Goal: Transaction & Acquisition: Obtain resource

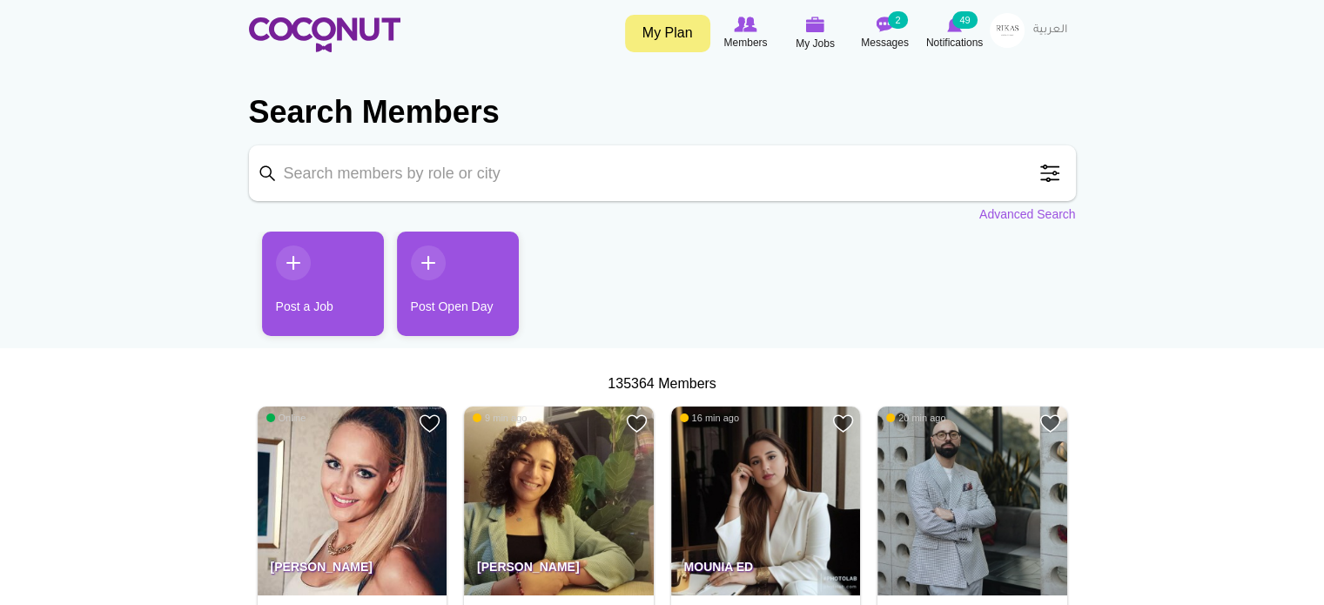
click at [1040, 173] on span at bounding box center [1050, 173] width 35 height 35
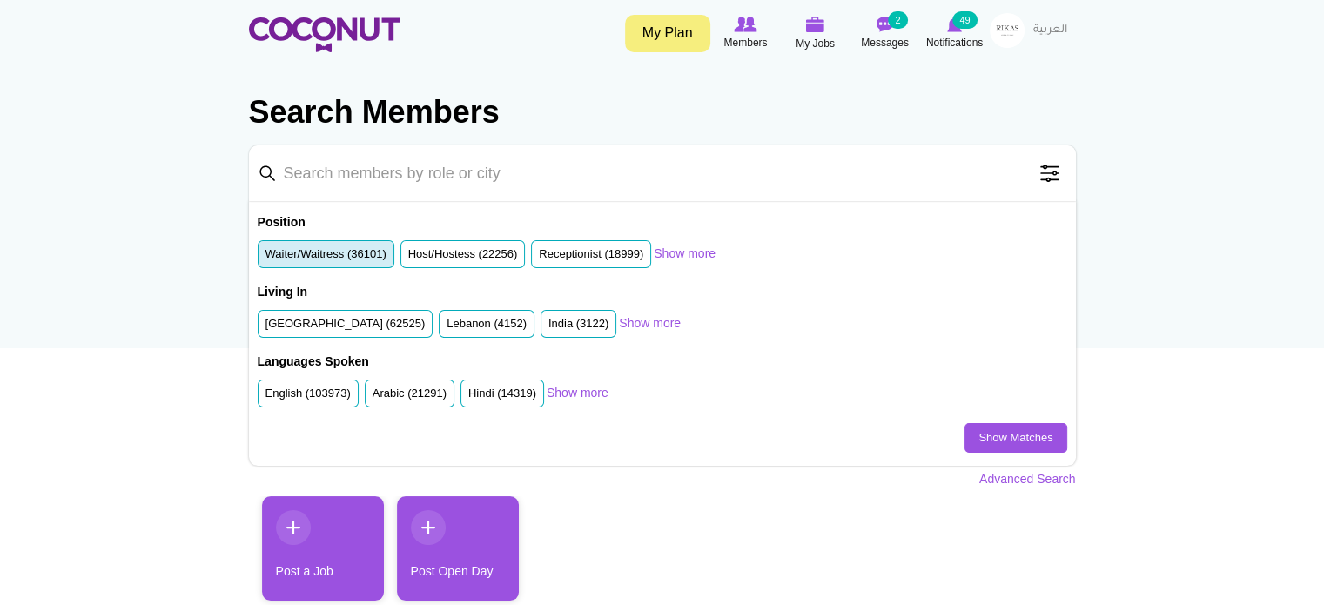
click at [332, 252] on label "Waiter/Waitress (36101)" at bounding box center [326, 254] width 121 height 17
click at [266, 258] on input "Waiter/Waitress (36101)" at bounding box center [266, 258] width 0 height 0
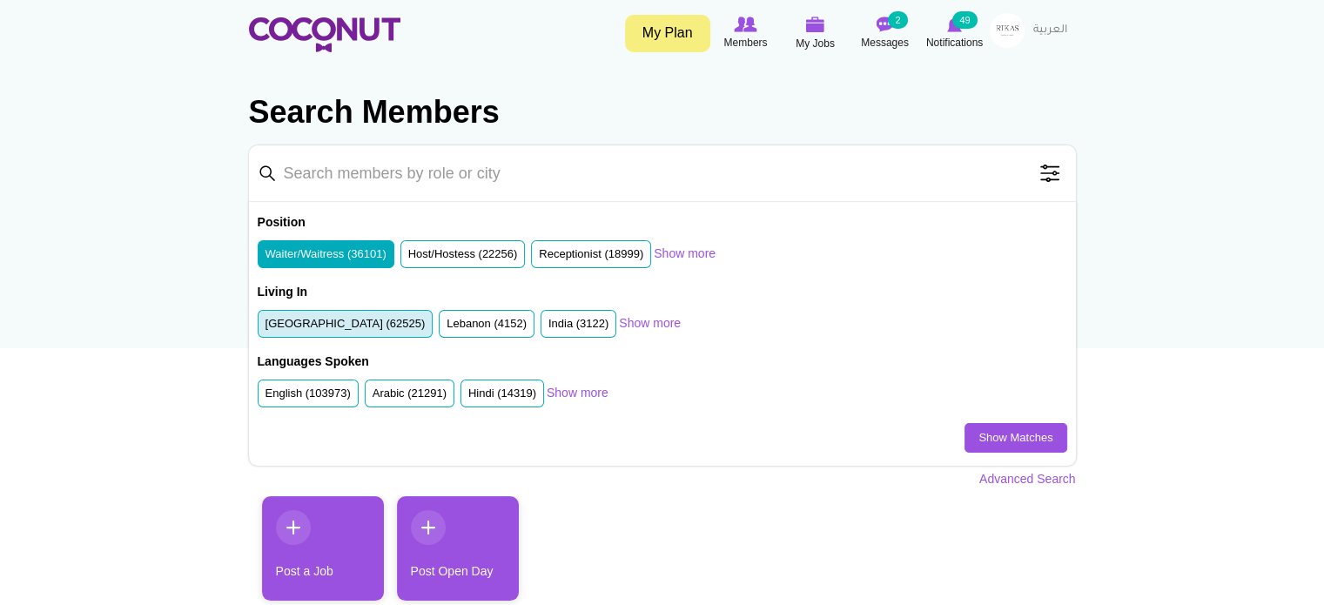
click at [340, 320] on label "United Arab Emirates (62525)" at bounding box center [346, 324] width 160 height 17
click at [266, 327] on input "United Arab Emirates (62525)" at bounding box center [266, 327] width 0 height 0
click at [999, 439] on link "Show Matches" at bounding box center [1016, 438] width 102 height 30
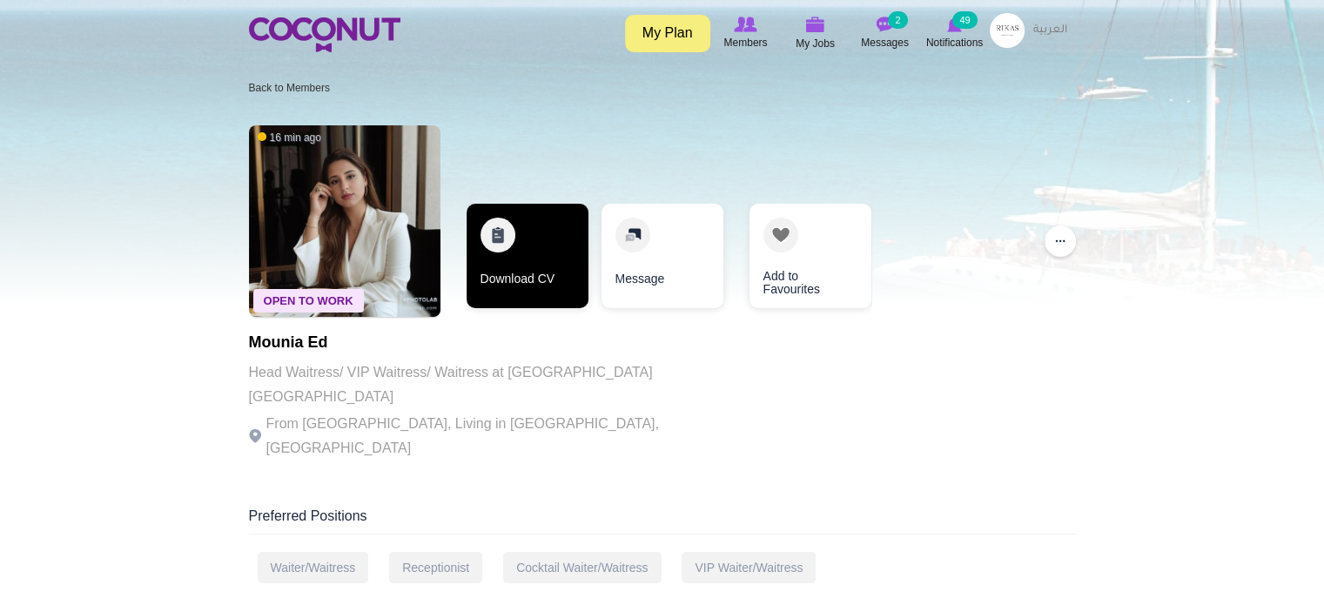
click at [515, 263] on link "Download CV" at bounding box center [528, 256] width 122 height 104
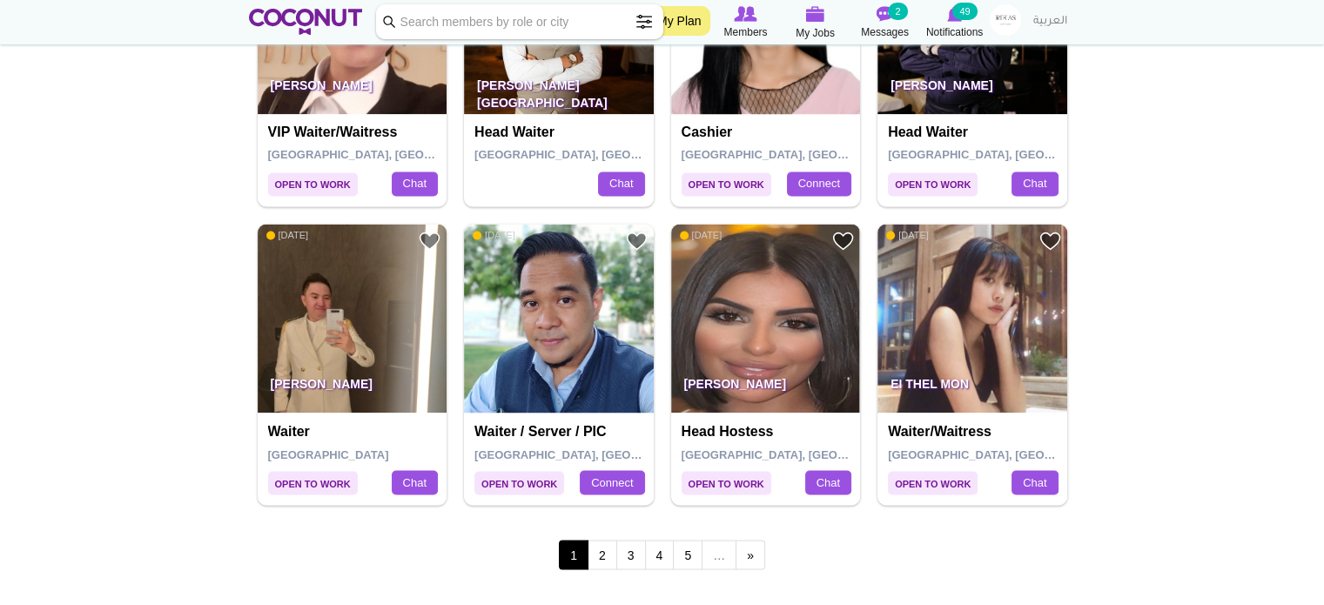
scroll to position [2917, 0]
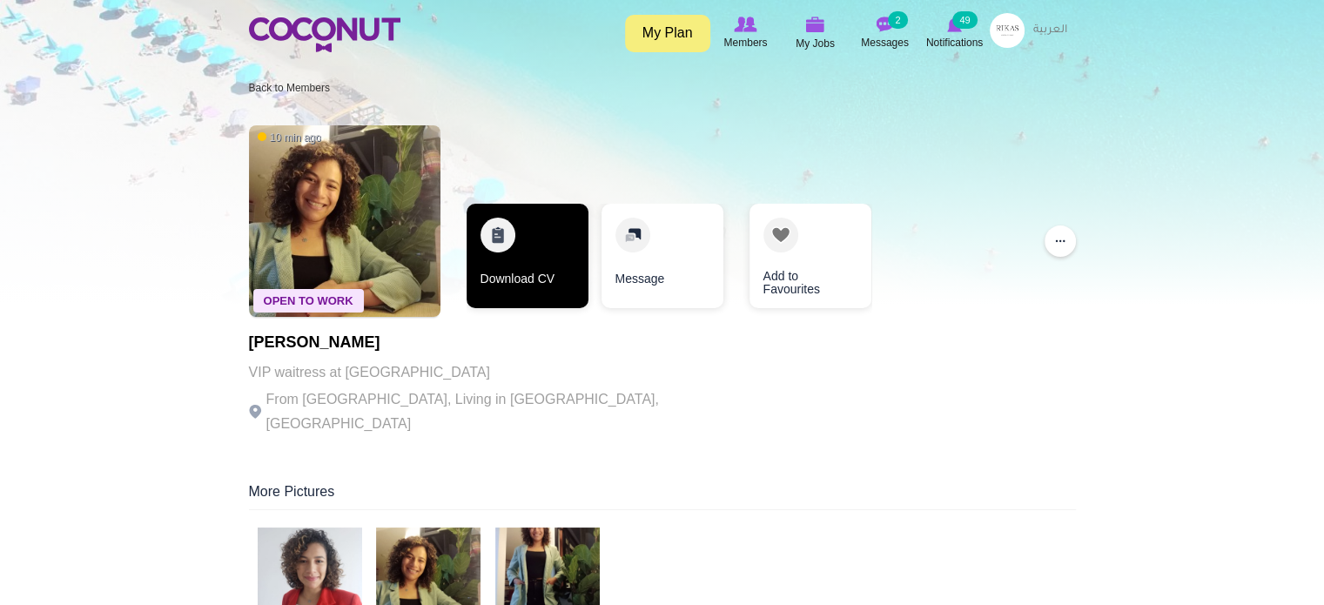
click at [515, 258] on link "Download CV" at bounding box center [528, 256] width 122 height 104
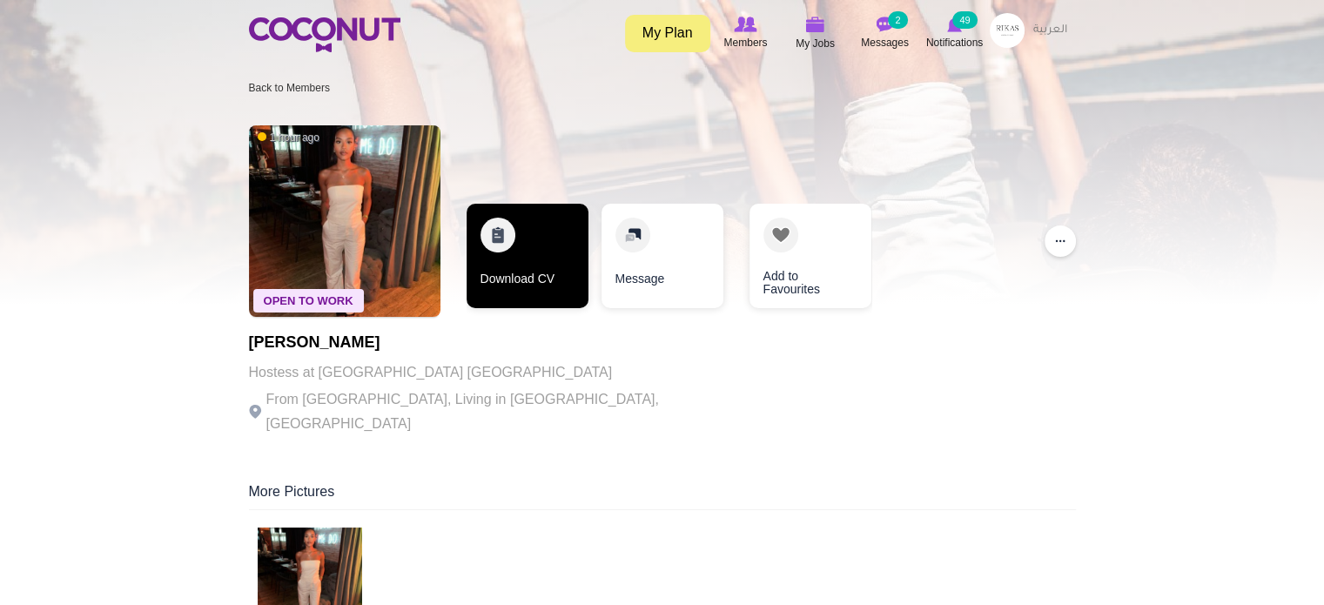
click at [522, 250] on link "Download CV" at bounding box center [528, 256] width 122 height 104
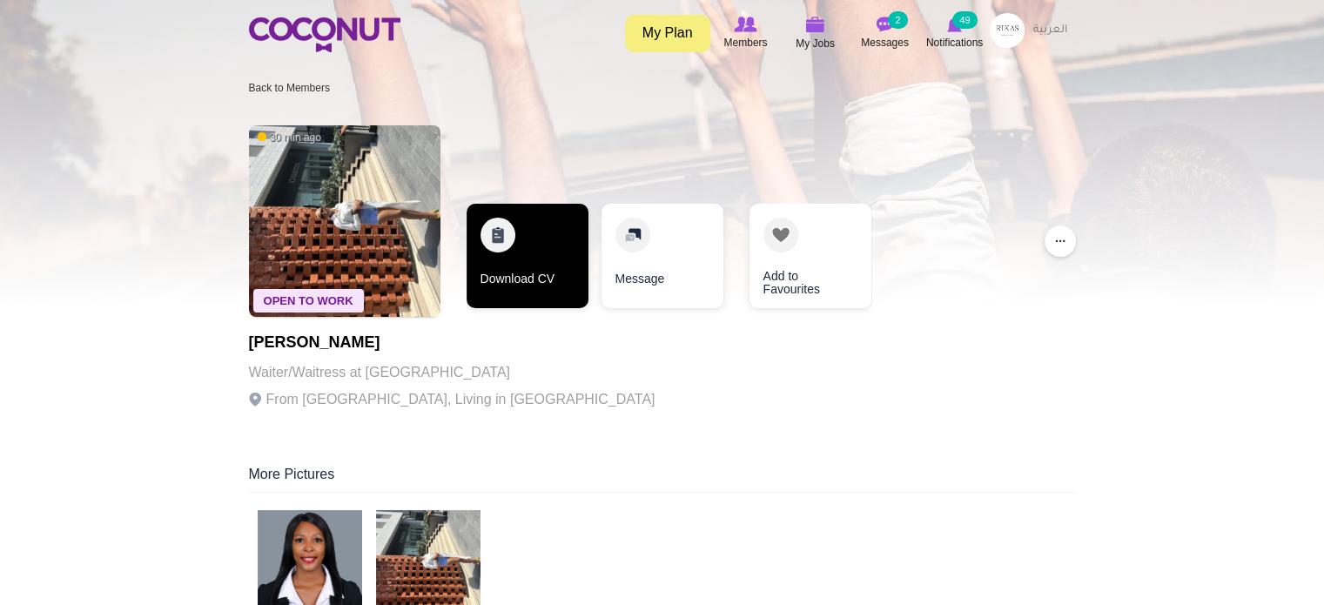
click at [504, 257] on link "Download CV" at bounding box center [528, 256] width 122 height 104
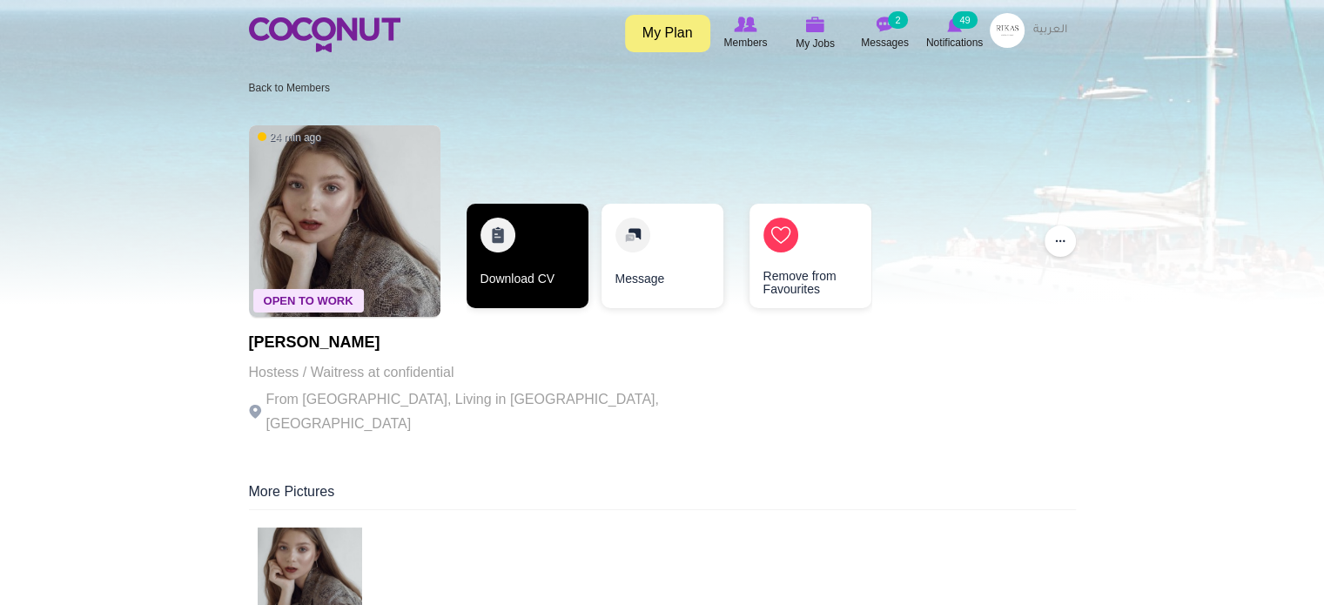
click at [522, 264] on link "Download CV" at bounding box center [528, 256] width 122 height 104
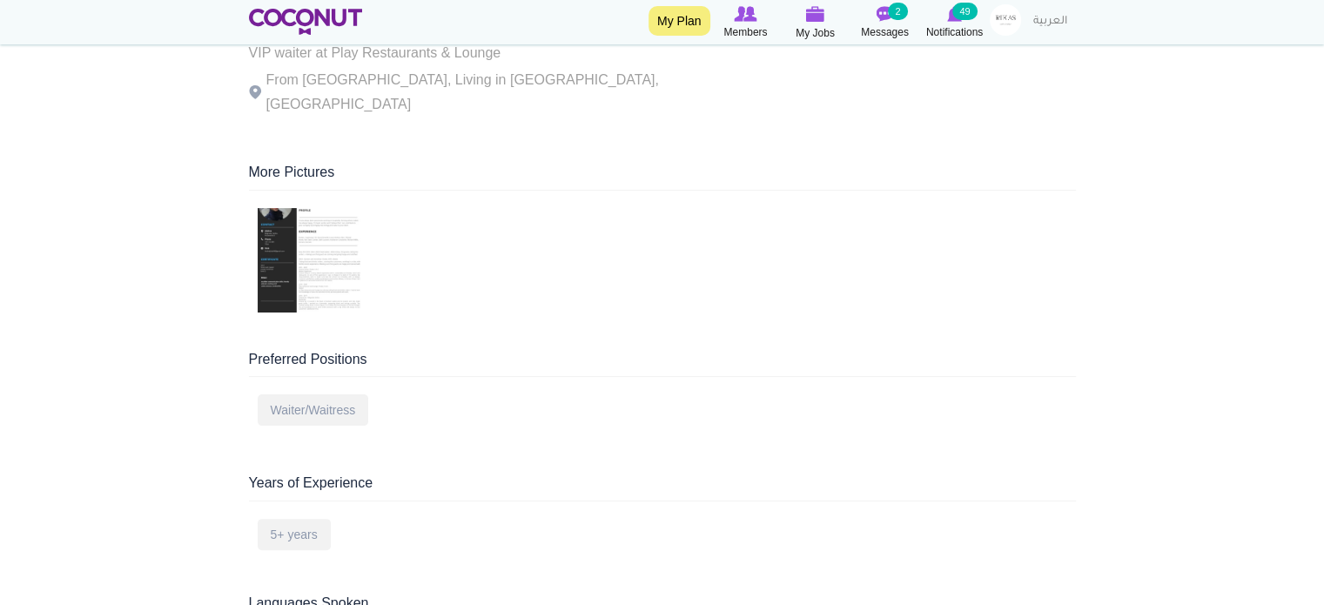
scroll to position [343, 0]
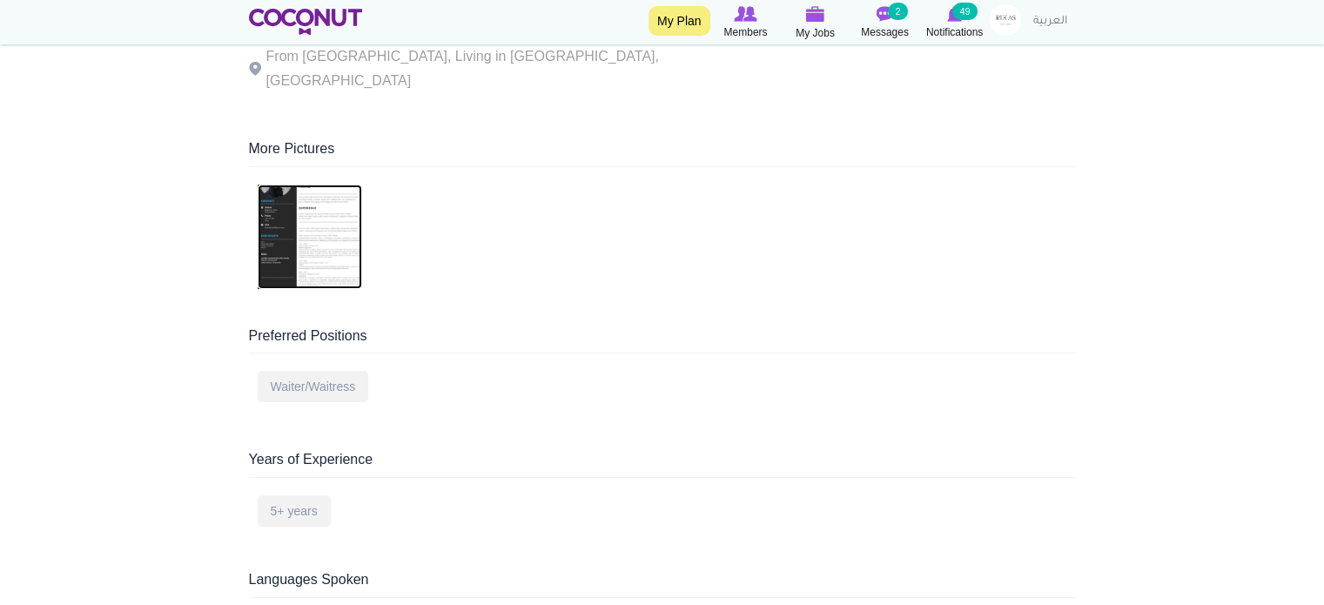
click at [306, 253] on img at bounding box center [310, 237] width 104 height 104
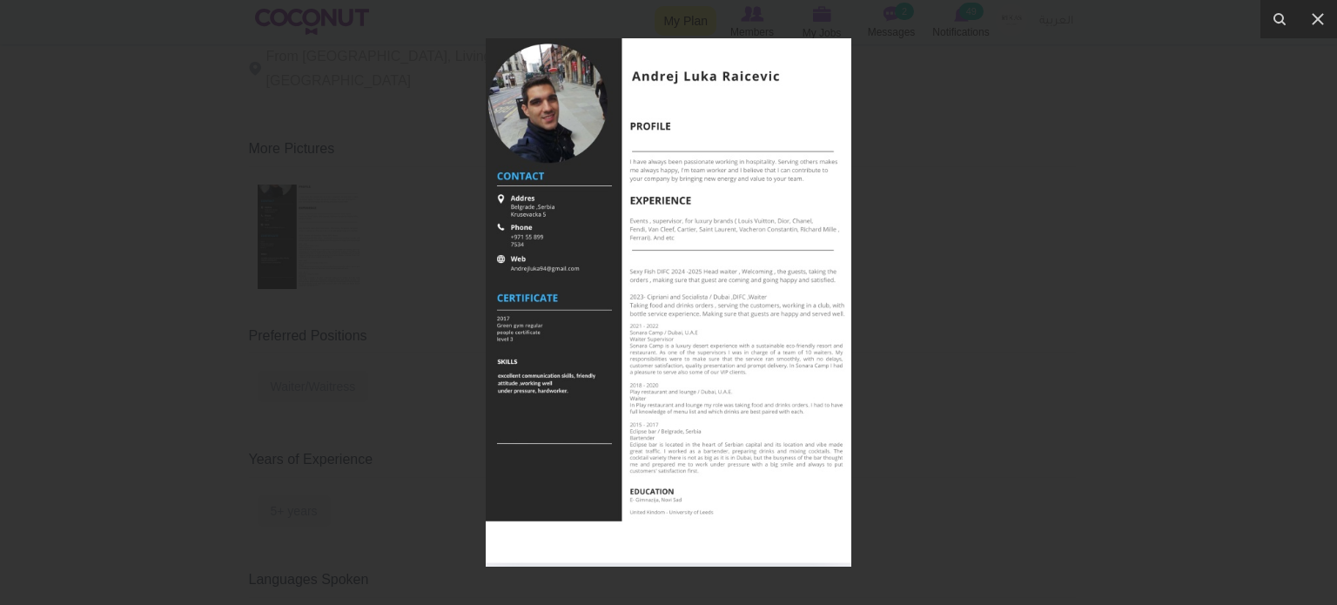
click at [421, 328] on div at bounding box center [668, 302] width 1337 height 605
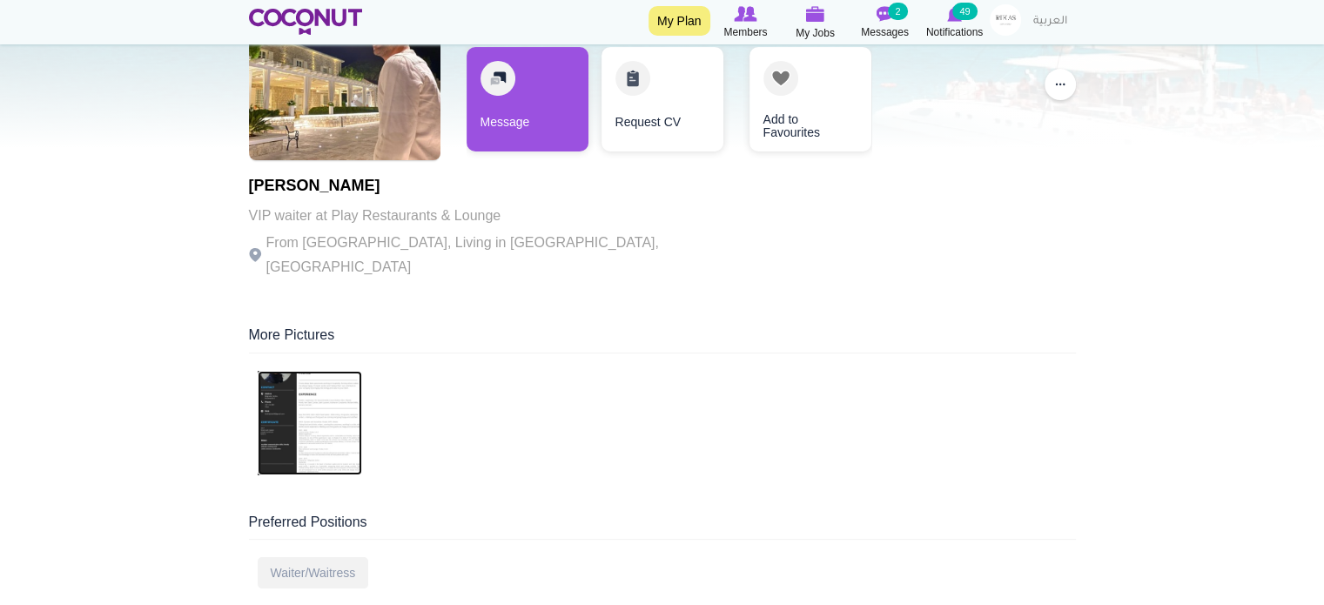
scroll to position [200, 0]
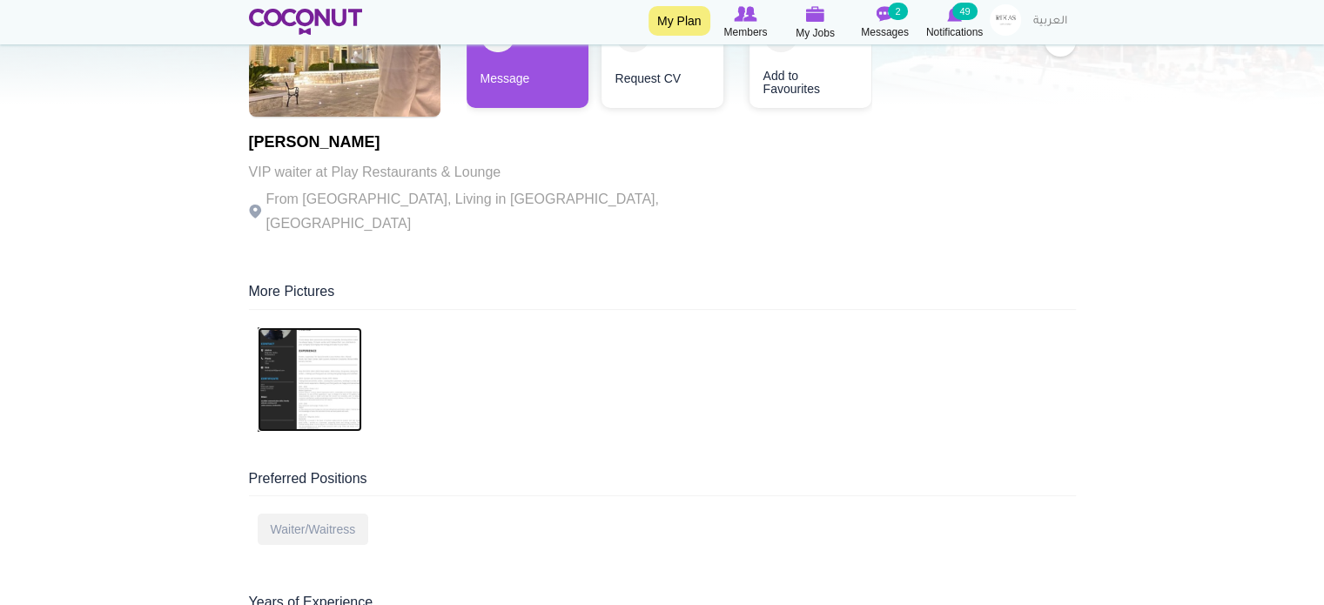
click at [310, 340] on img at bounding box center [310, 379] width 104 height 104
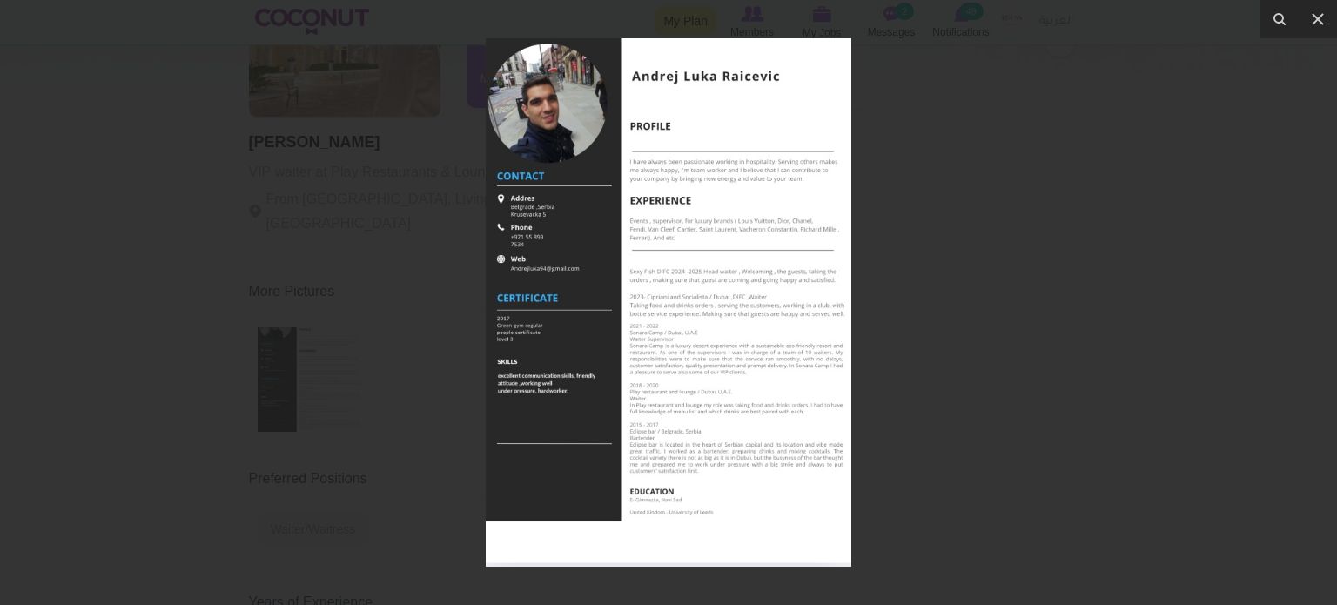
click at [434, 216] on div at bounding box center [668, 302] width 1337 height 605
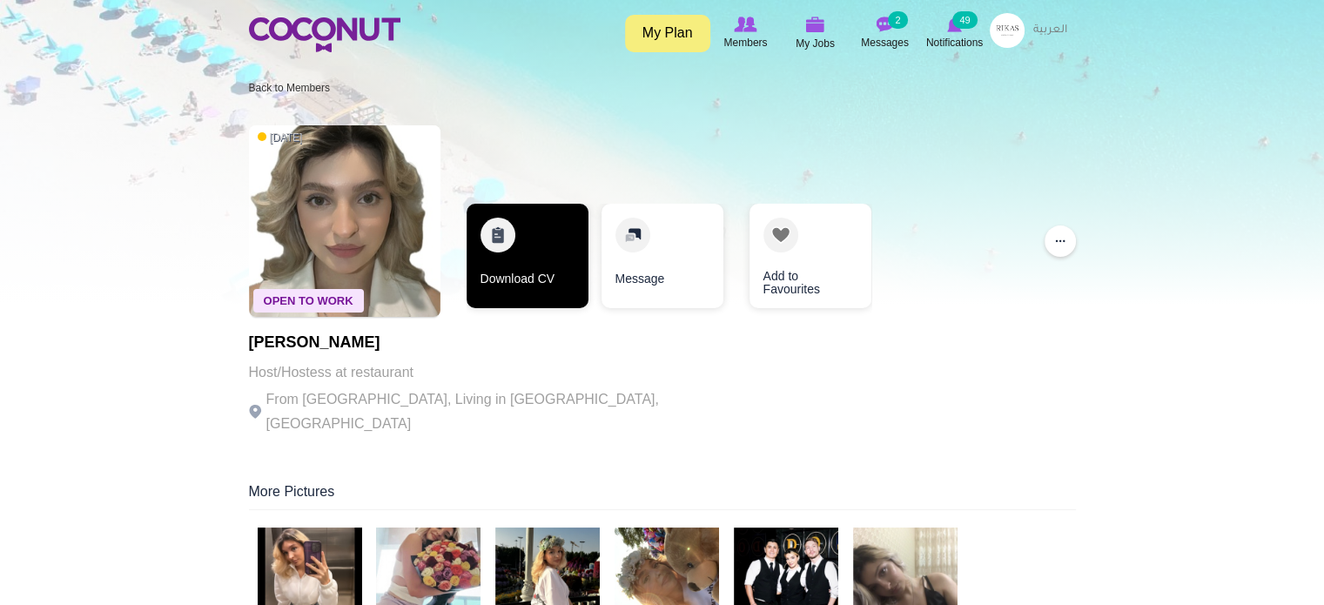
click at [550, 273] on link "Download CV" at bounding box center [528, 256] width 122 height 104
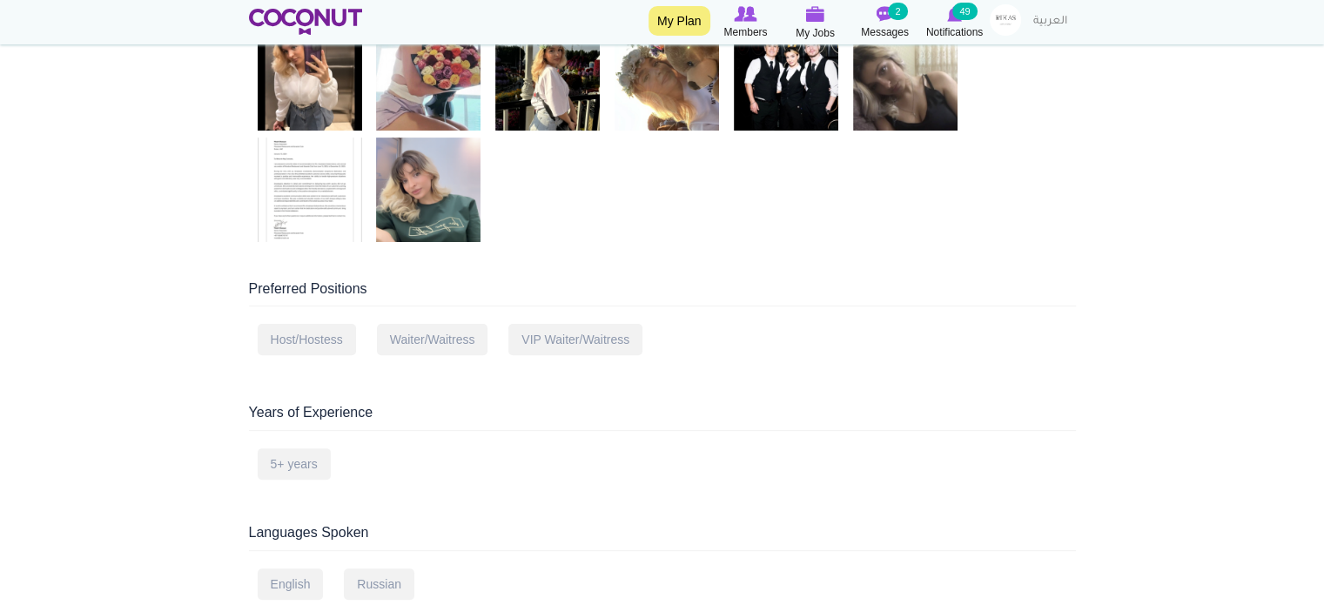
scroll to position [501, 0]
click at [296, 161] on img at bounding box center [310, 190] width 104 height 104
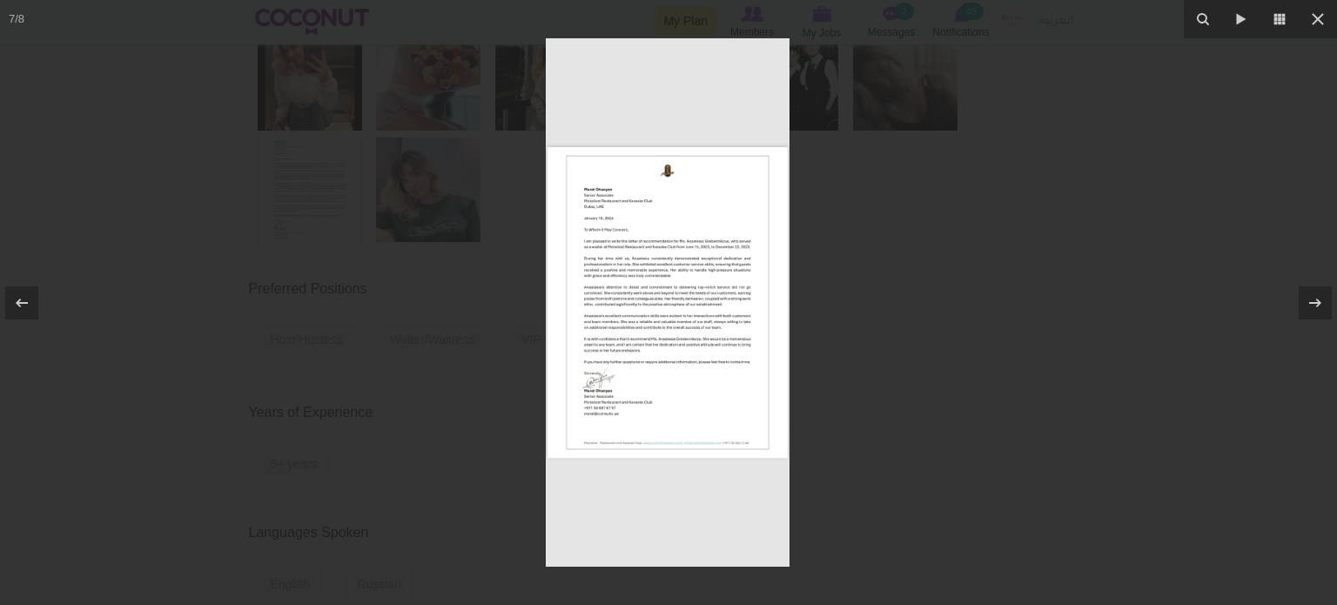
click at [441, 336] on div at bounding box center [668, 302] width 1337 height 605
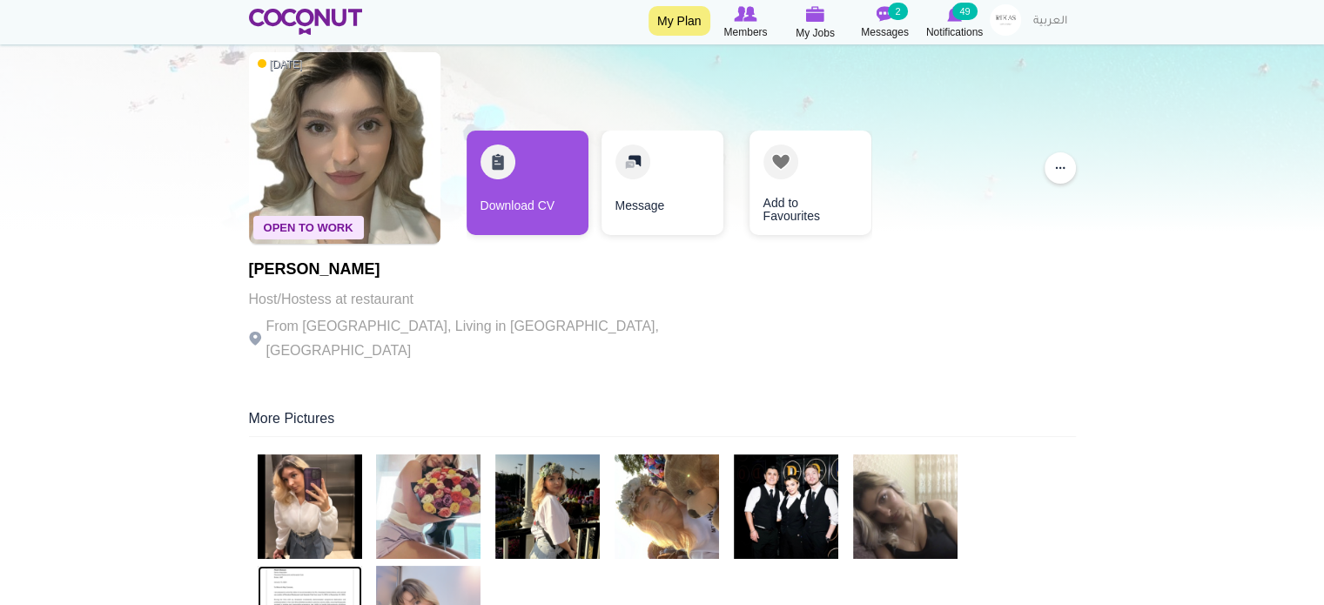
scroll to position [73, 0]
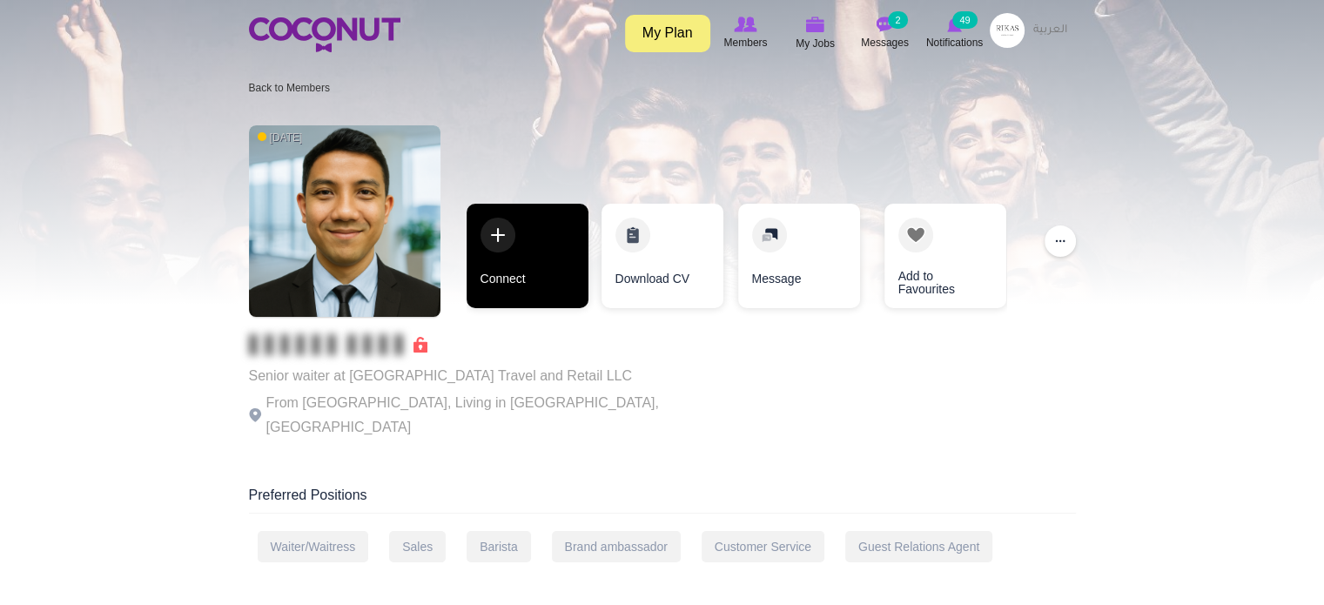
click at [529, 245] on link "Connect" at bounding box center [528, 256] width 122 height 104
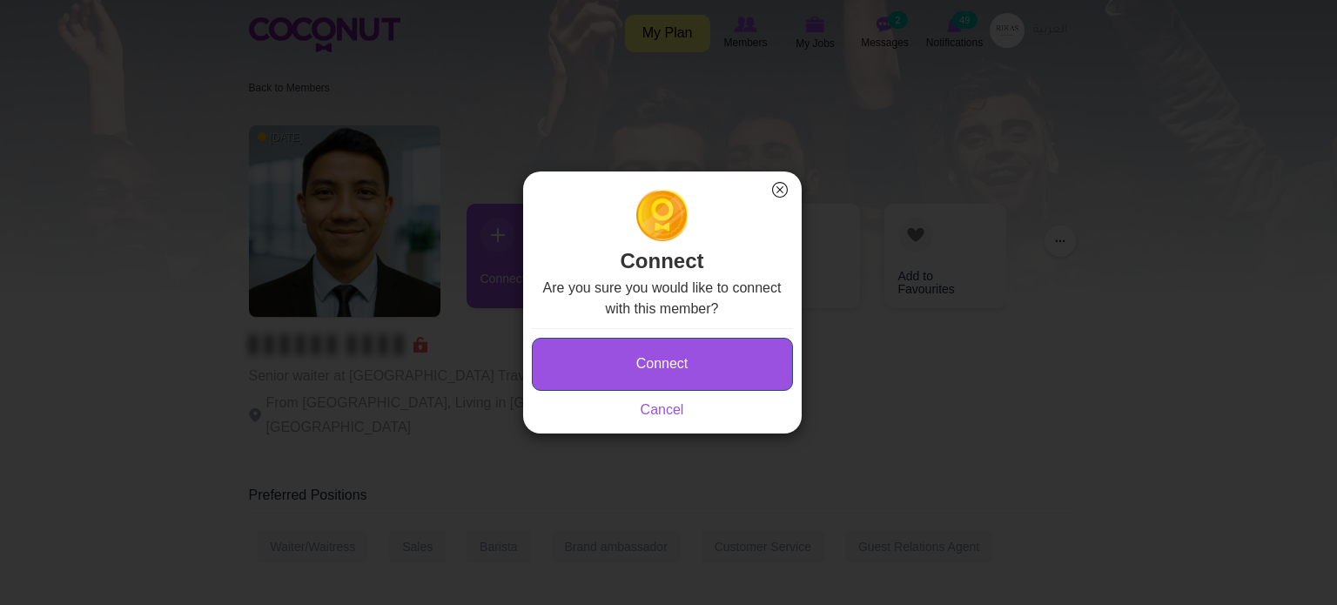
click at [634, 369] on button "Connect" at bounding box center [662, 364] width 261 height 53
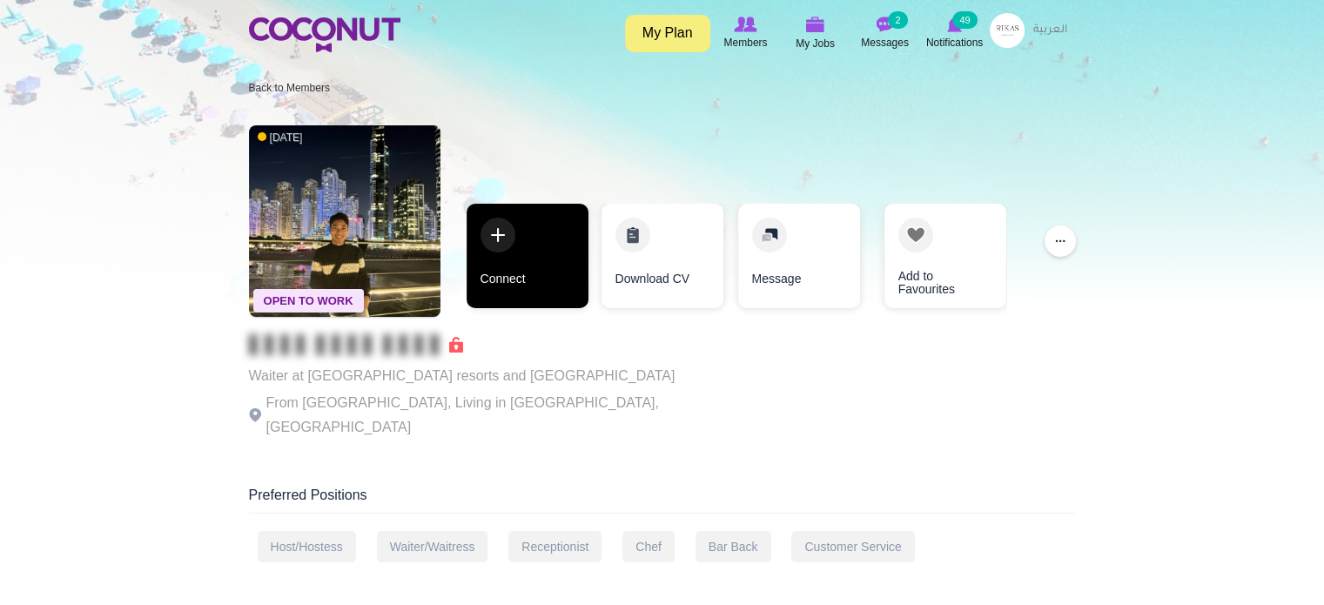
click at [515, 245] on link "Connect" at bounding box center [528, 256] width 122 height 104
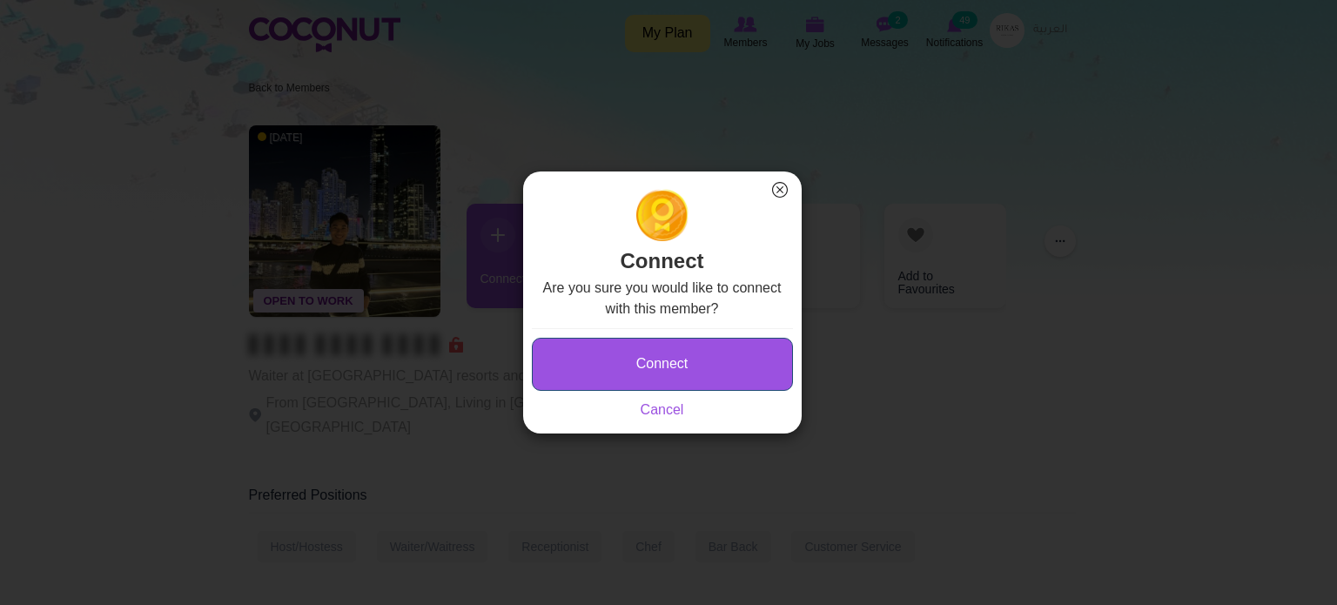
click at [627, 367] on button "Connect" at bounding box center [662, 364] width 261 height 53
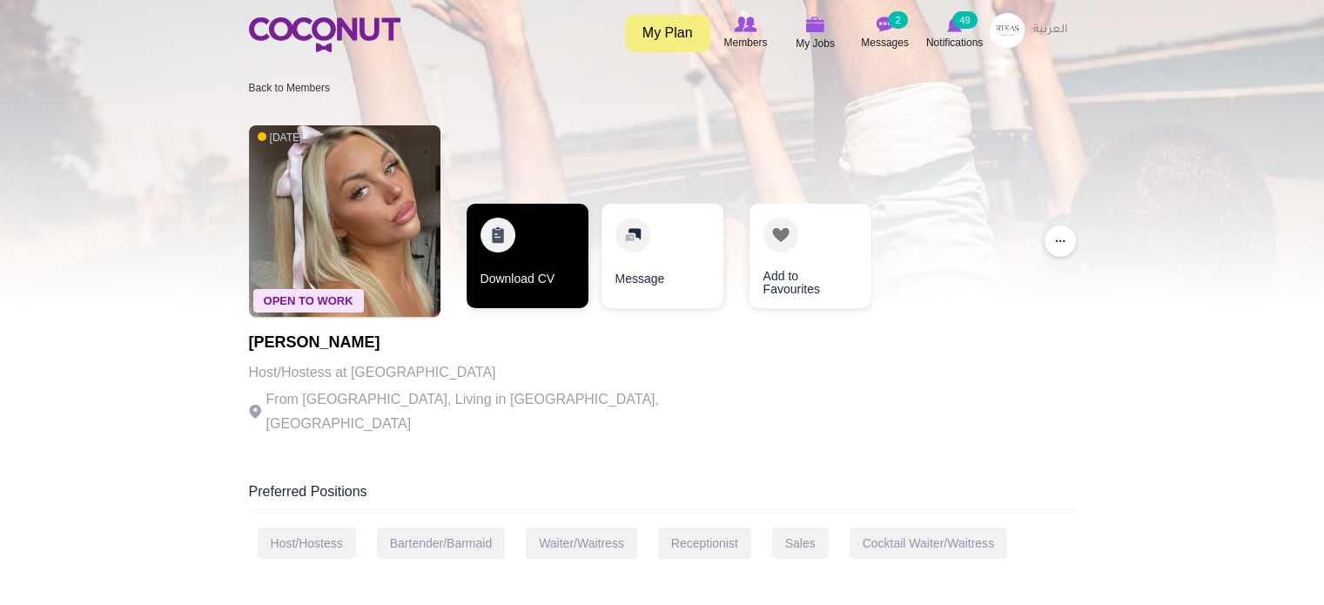
click at [529, 247] on link "Download CV" at bounding box center [528, 256] width 122 height 104
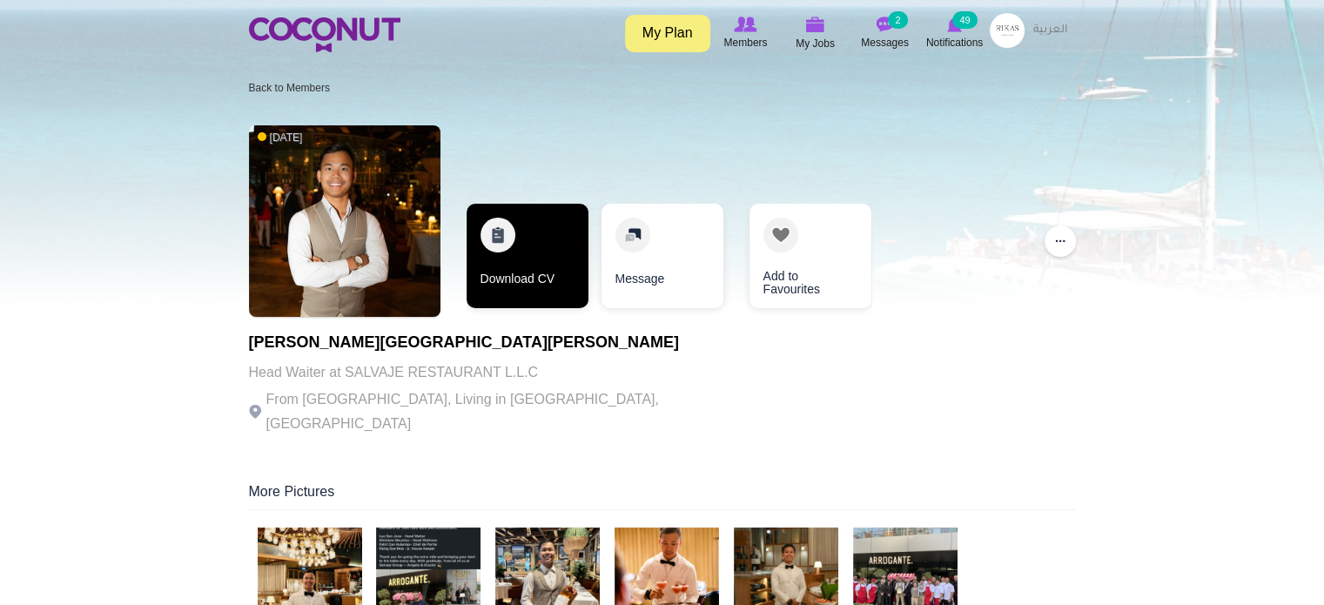
click at [508, 264] on link "Download CV" at bounding box center [528, 256] width 122 height 104
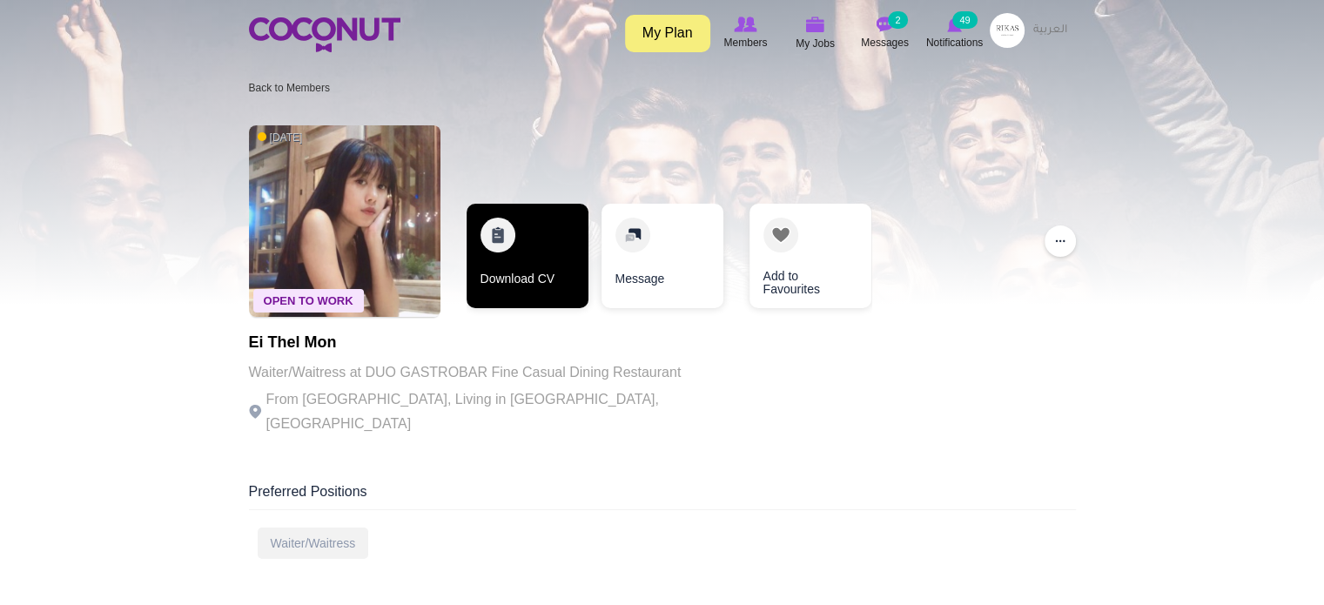
click at [524, 252] on link "Download CV" at bounding box center [528, 256] width 122 height 104
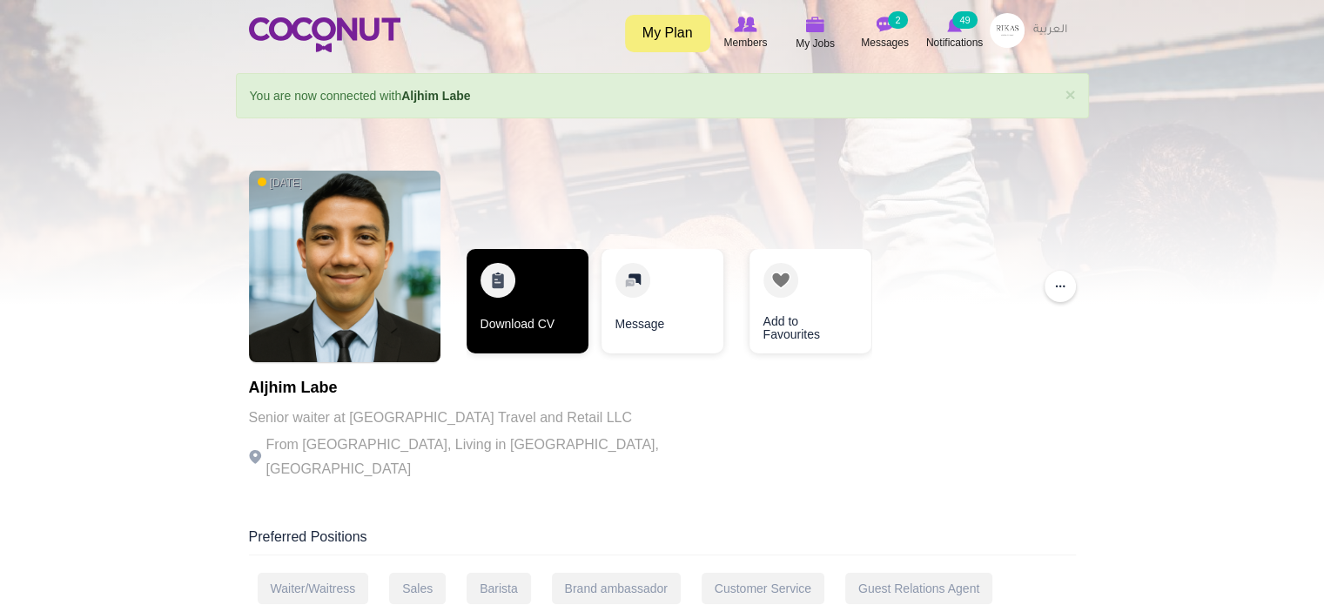
click at [515, 299] on link "Download CV" at bounding box center [528, 301] width 122 height 104
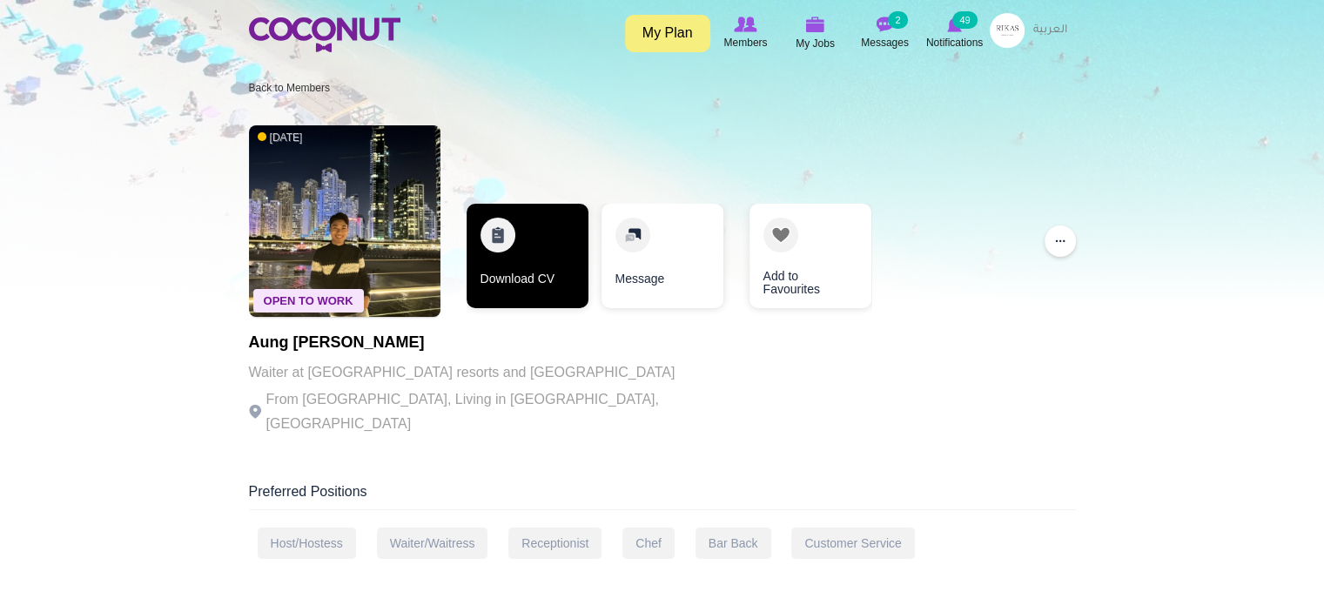
click at [508, 268] on link "Download CV" at bounding box center [528, 256] width 122 height 104
